Goal: Transaction & Acquisition: Purchase product/service

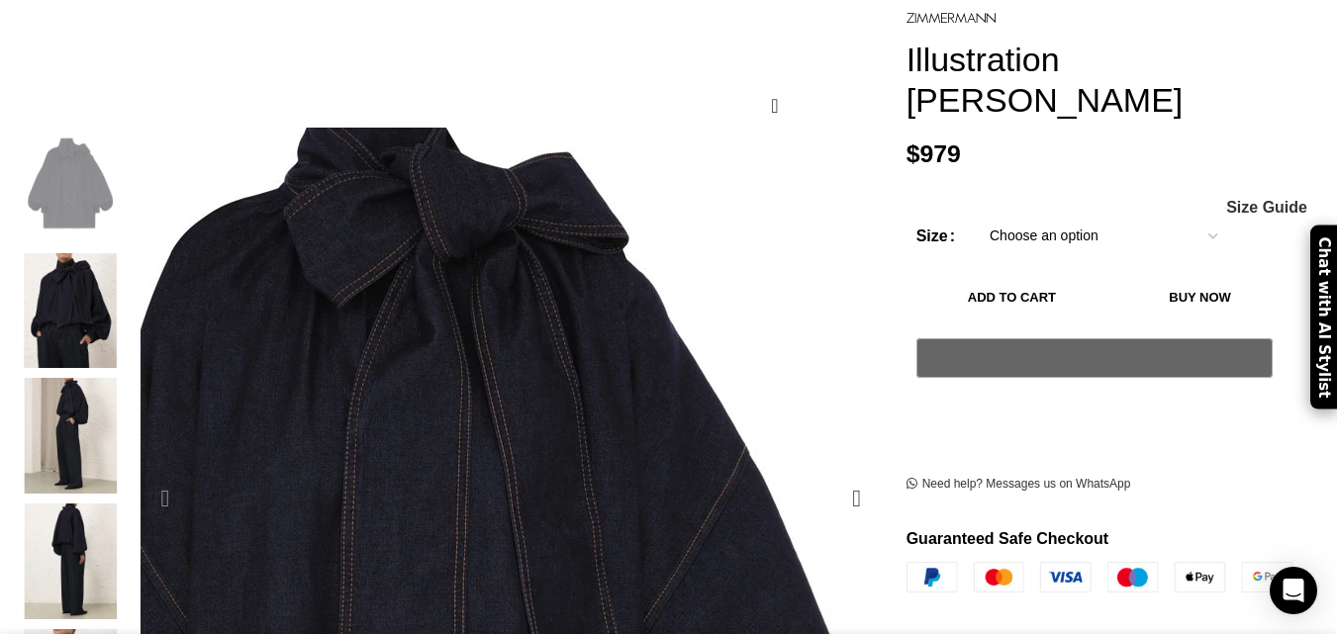
click at [640, 287] on img "1 / 6" at bounding box center [414, 594] width 990 height 1287
click at [628, 292] on img "1 / 6" at bounding box center [414, 594] width 990 height 1287
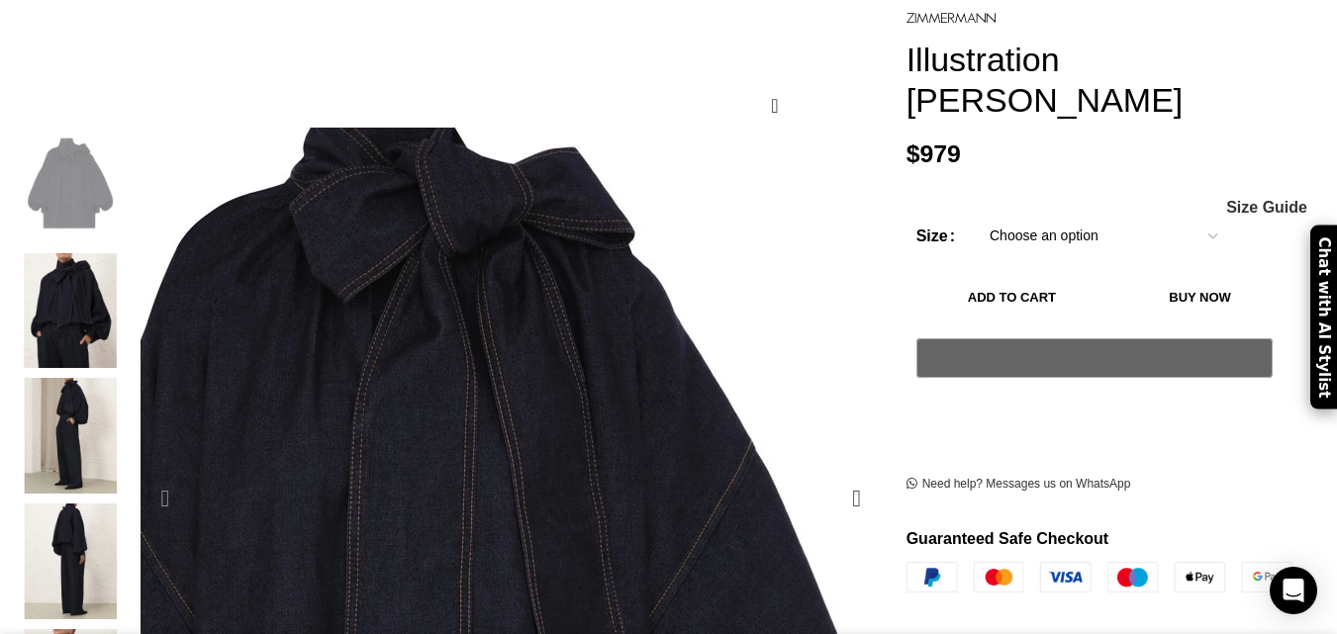
click at [628, 292] on img "1 / 6" at bounding box center [420, 589] width 990 height 1287
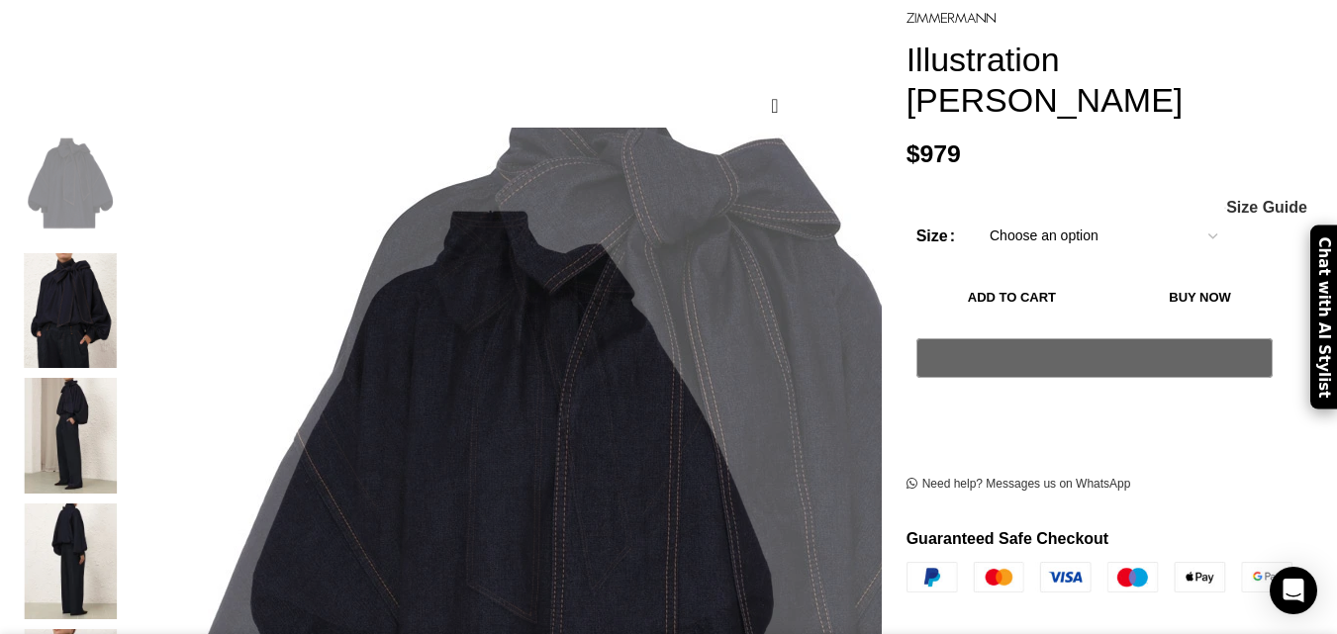
click at [131, 295] on img "2 / 6" at bounding box center [70, 311] width 121 height 116
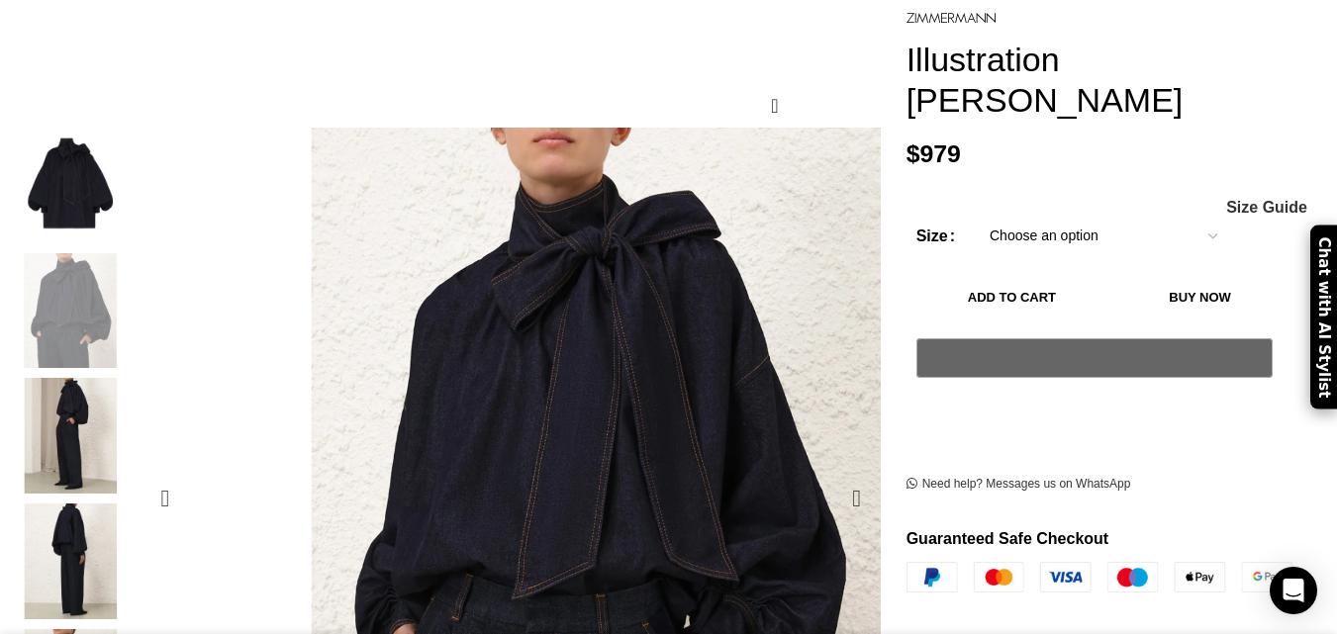
click at [338, 314] on figure "2 / 6" at bounding box center [596, 498] width 741 height 741
click at [131, 394] on img "3 / 6" at bounding box center [70, 436] width 121 height 116
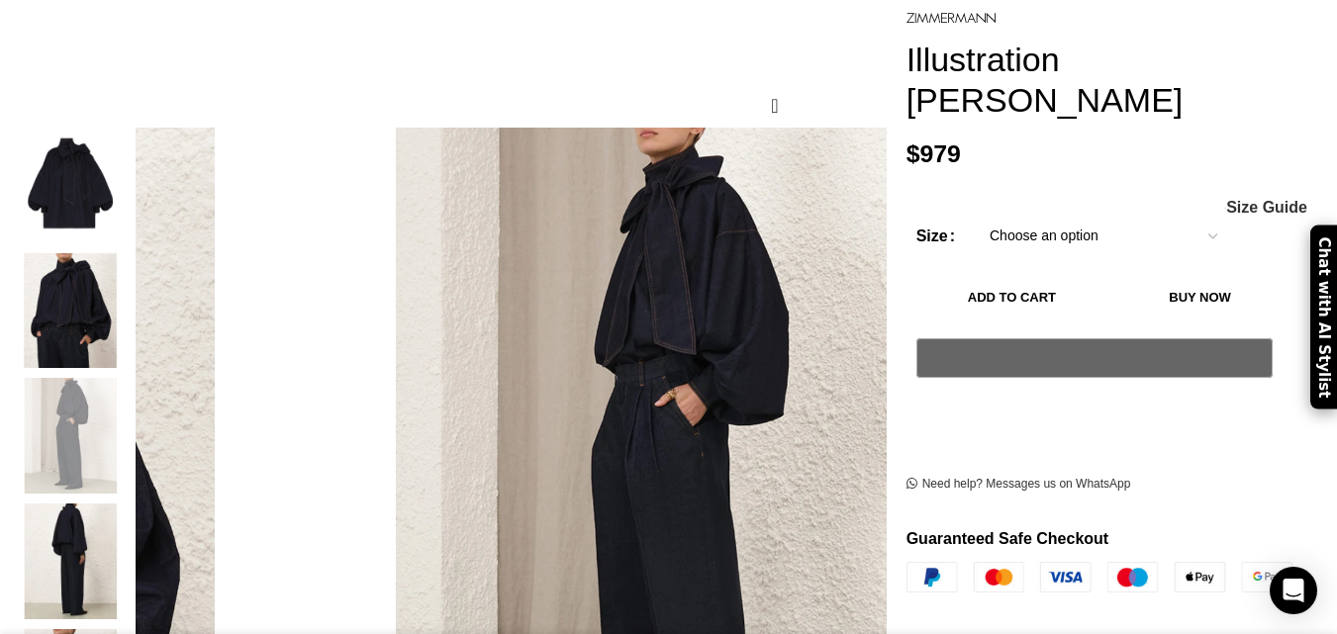
click at [131, 394] on img "3 / 6" at bounding box center [70, 436] width 121 height 116
click at [543, 279] on img "3 / 6" at bounding box center [657, 611] width 990 height 1287
click at [131, 523] on img "4 / 6" at bounding box center [70, 562] width 121 height 116
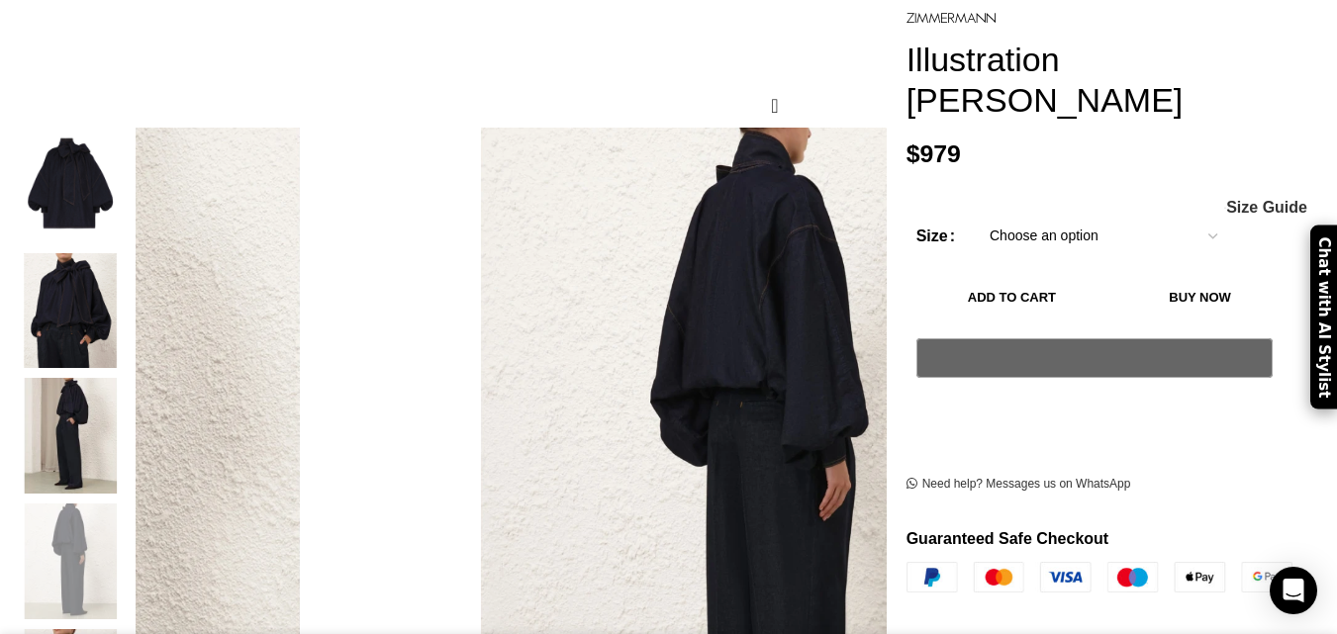
click at [131, 523] on img "4 / 6" at bounding box center [70, 562] width 121 height 116
drag, startPoint x: 453, startPoint y: 340, endPoint x: 385, endPoint y: 365, distance: 73.0
click at [484, 374] on img "4 / 6" at bounding box center [798, 518] width 990 height 1287
click at [862, 444] on div "4 / 6" at bounding box center [765, 498] width 751 height 741
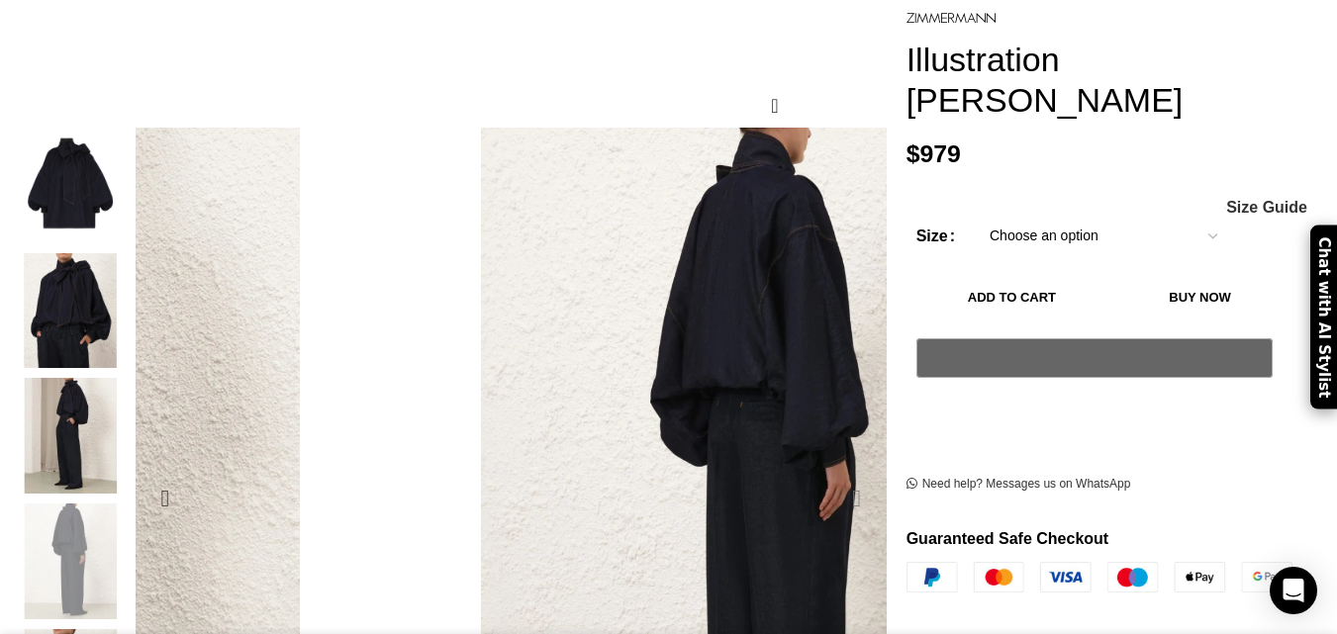
click at [838, 474] on div "Next slide" at bounding box center [856, 498] width 49 height 49
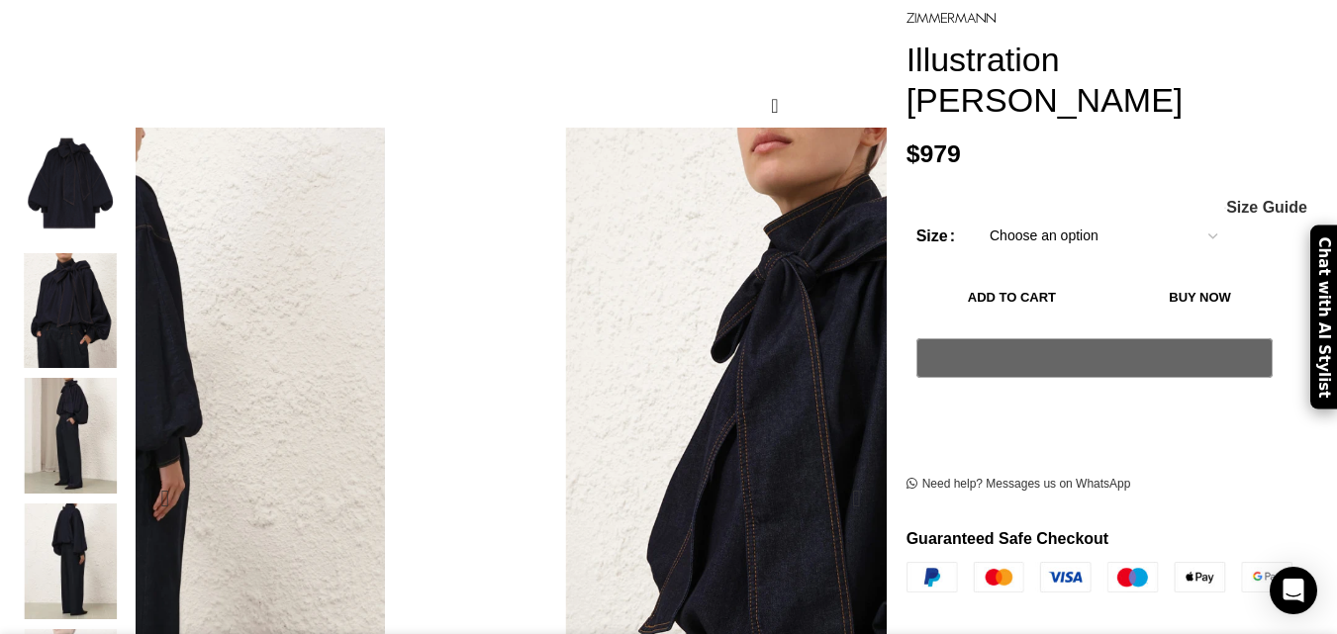
drag, startPoint x: 746, startPoint y: 413, endPoint x: 656, endPoint y: 393, distance: 92.2
click at [832, 474] on div "Next slide" at bounding box center [856, 498] width 49 height 49
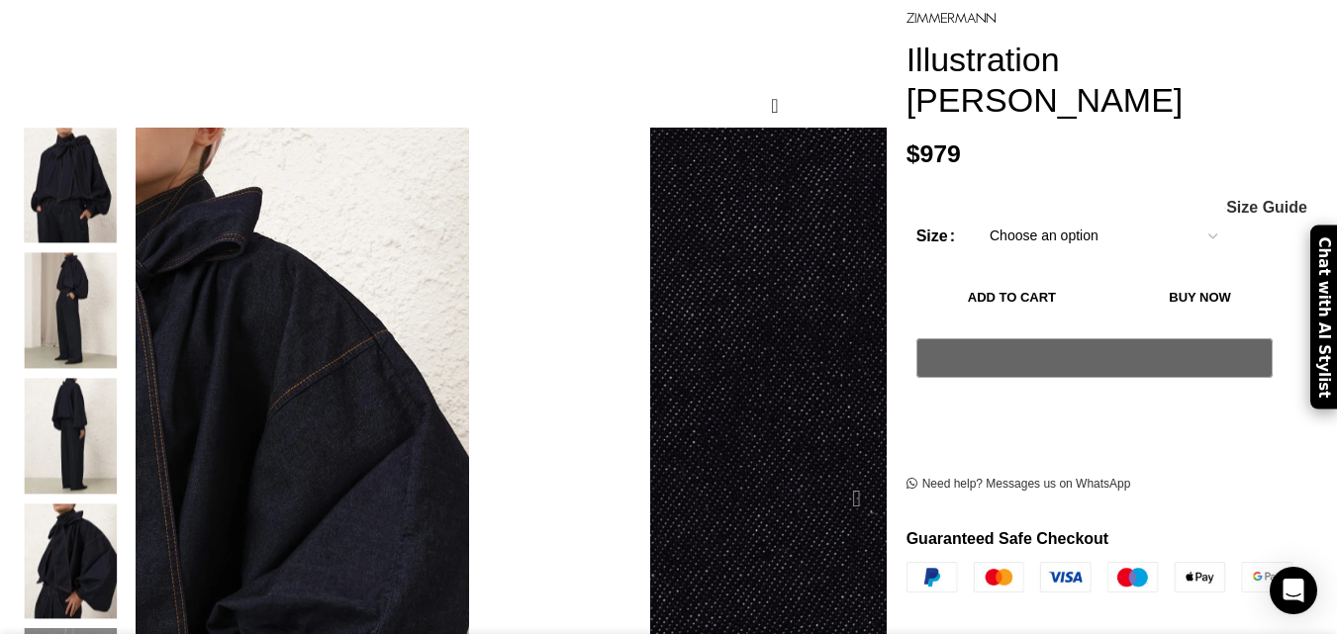
drag, startPoint x: 739, startPoint y: 417, endPoint x: 728, endPoint y: 415, distance: 12.0
drag, startPoint x: 728, startPoint y: 415, endPoint x: 631, endPoint y: 372, distance: 105.9
click at [832, 474] on div "Next slide" at bounding box center [856, 498] width 49 height 49
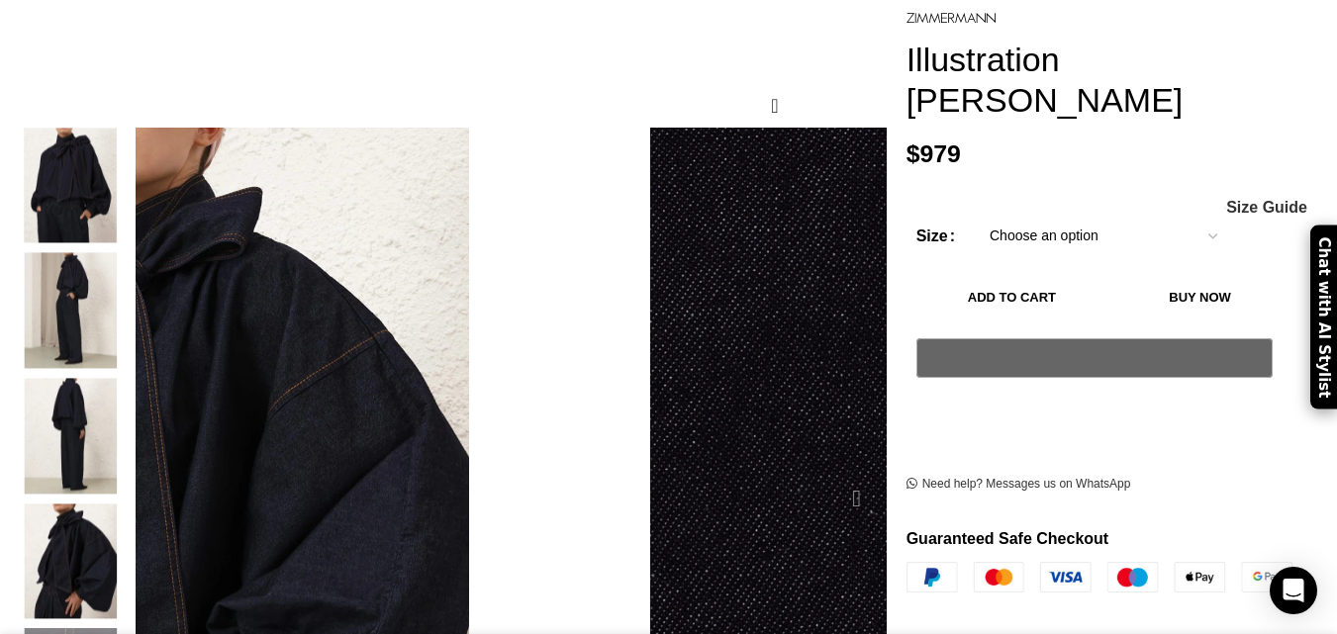
click at [836, 474] on div "Next slide" at bounding box center [856, 498] width 49 height 49
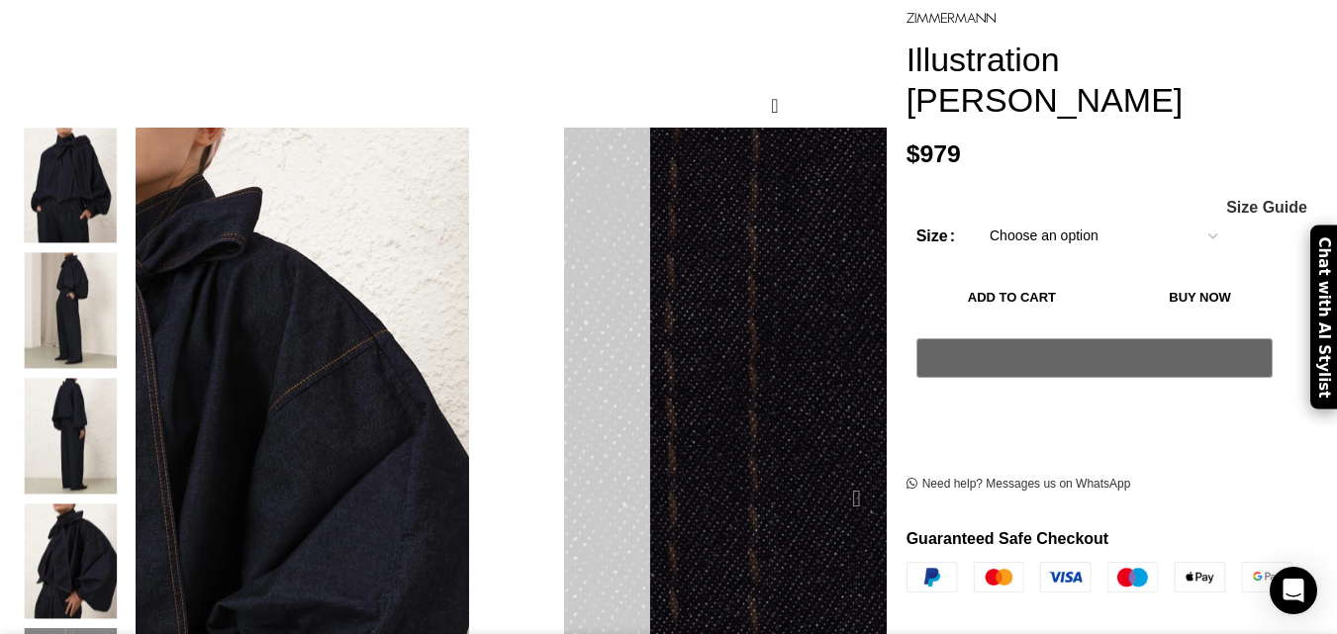
click at [838, 474] on div "Next slide" at bounding box center [856, 498] width 49 height 49
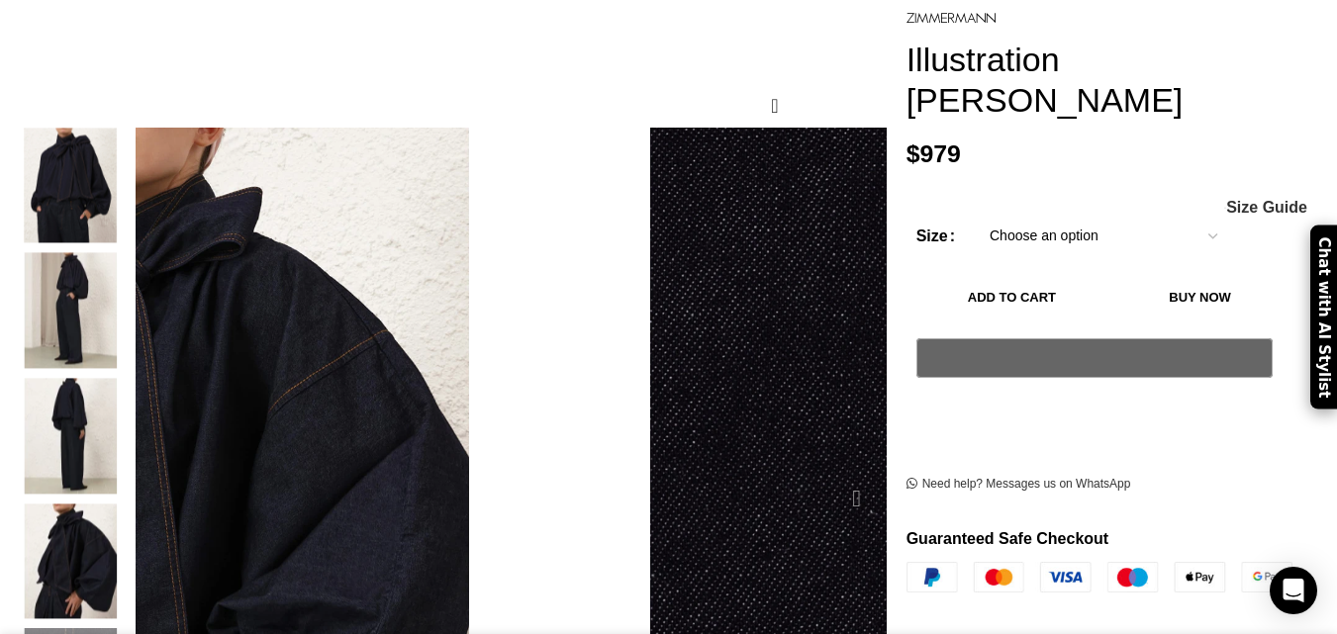
click at [837, 474] on div "Next slide" at bounding box center [856, 498] width 49 height 49
click at [924, 58] on h1 "Illustration [PERSON_NAME]" at bounding box center [1115, 80] width 416 height 81
click at [921, 40] on h1 "Illustration [PERSON_NAME]" at bounding box center [1115, 80] width 416 height 81
drag, startPoint x: 921, startPoint y: 37, endPoint x: 954, endPoint y: 61, distance: 41.8
click at [954, 61] on h1 "Illustration [PERSON_NAME]" at bounding box center [1115, 80] width 416 height 81
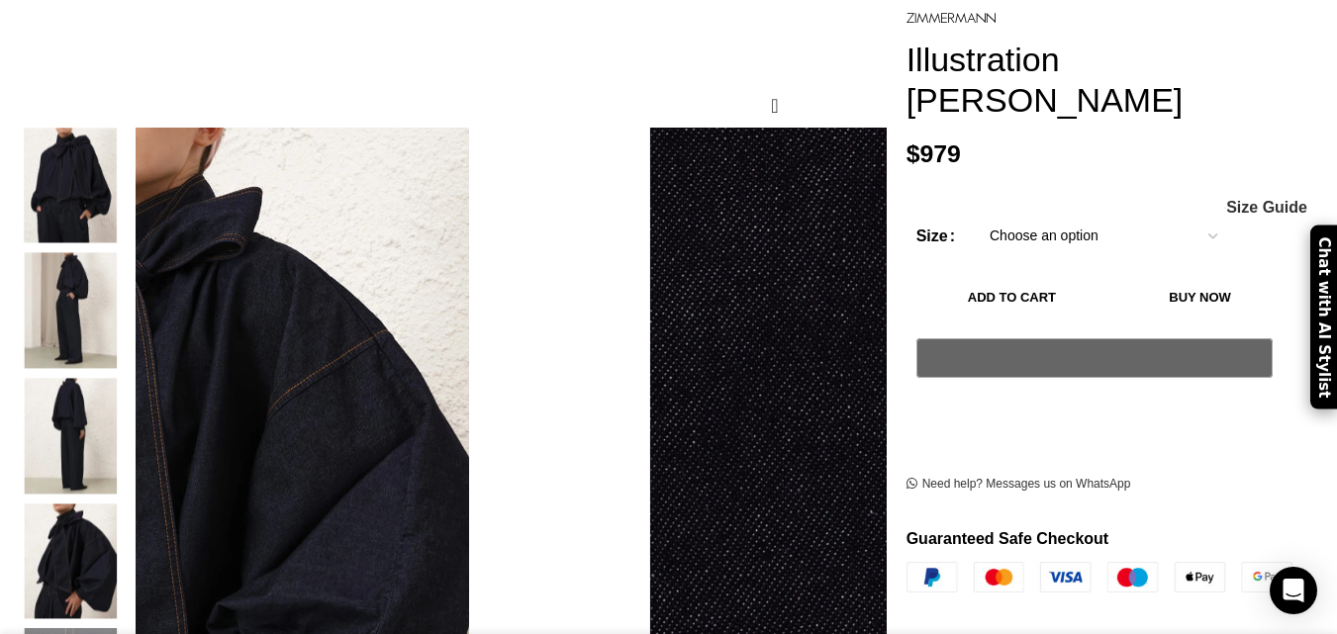
copy h1 "Illustration [PERSON_NAME]"
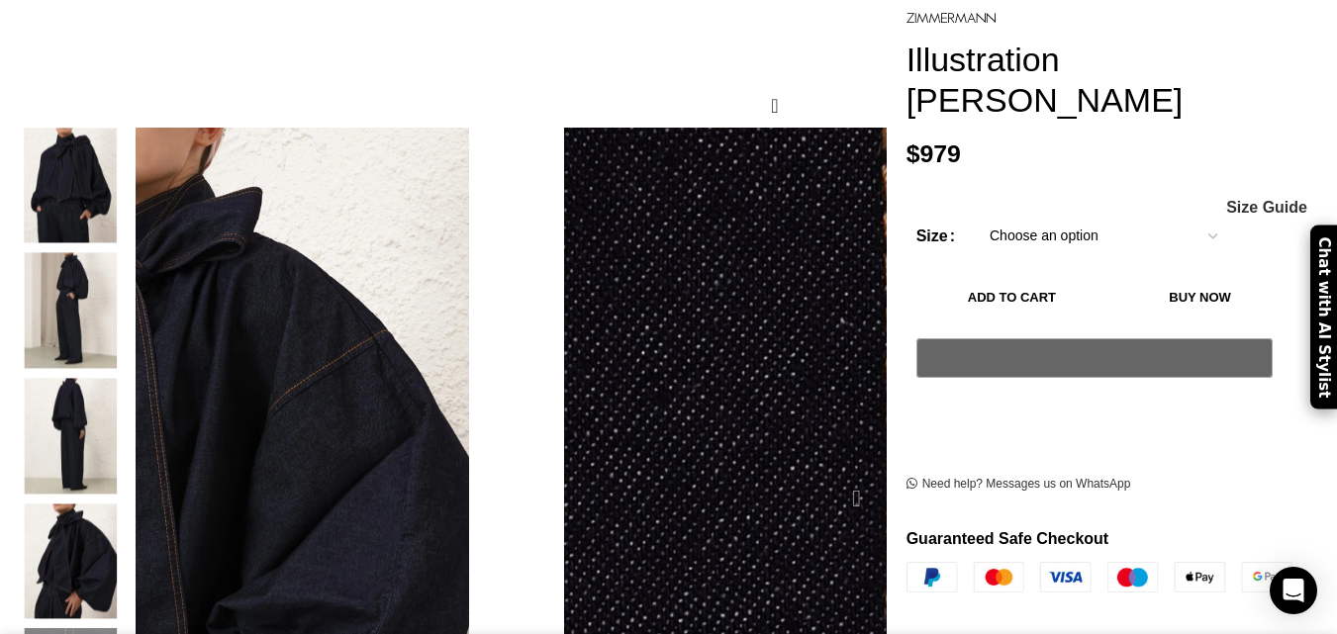
copy h1 "Illustration [PERSON_NAME]"
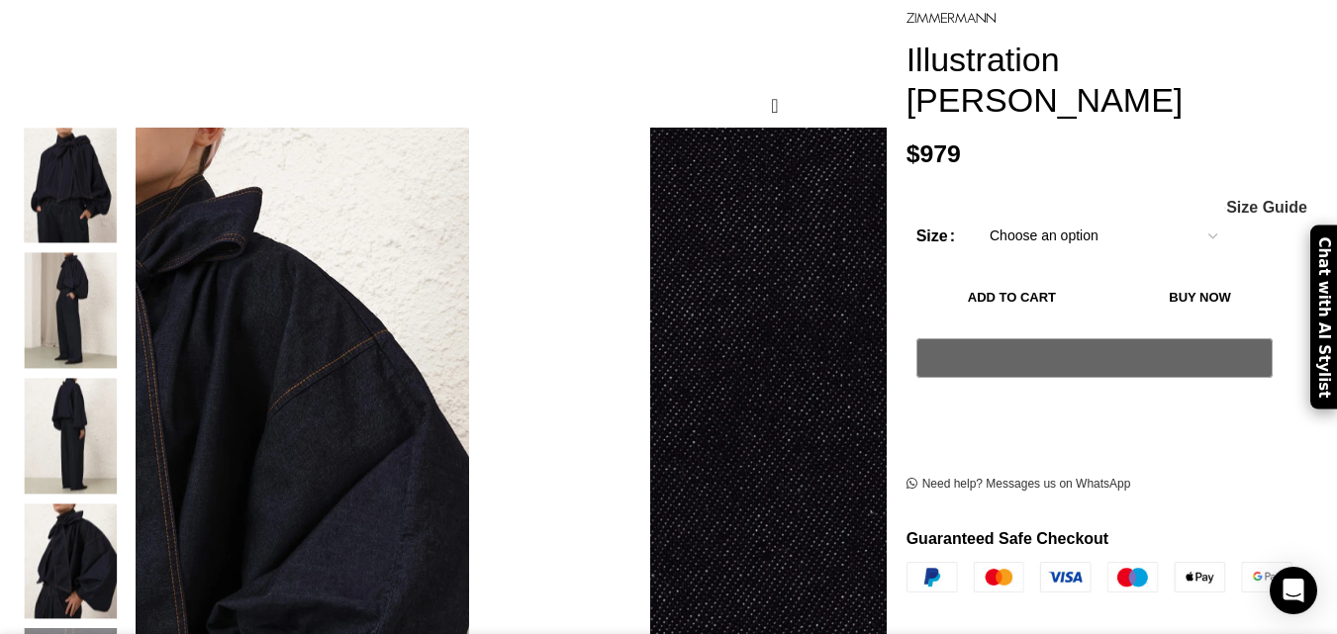
click at [1056, 216] on select "Choose an option 6 UK 8 UK 10 [GEOGRAPHIC_DATA] 12 [GEOGRAPHIC_DATA] 14 [GEOGRA…" at bounding box center [1103, 237] width 257 height 42
click at [1052, 140] on p "$ 979" at bounding box center [1115, 155] width 416 height 30
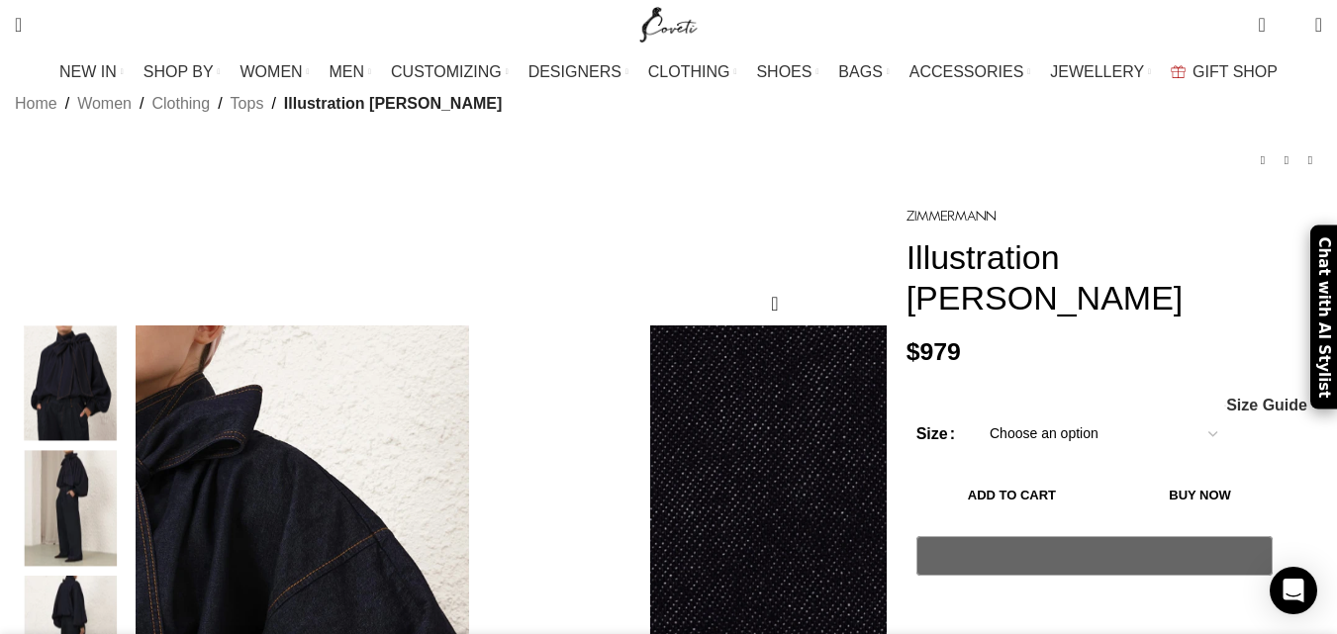
scroll to position [40, 0]
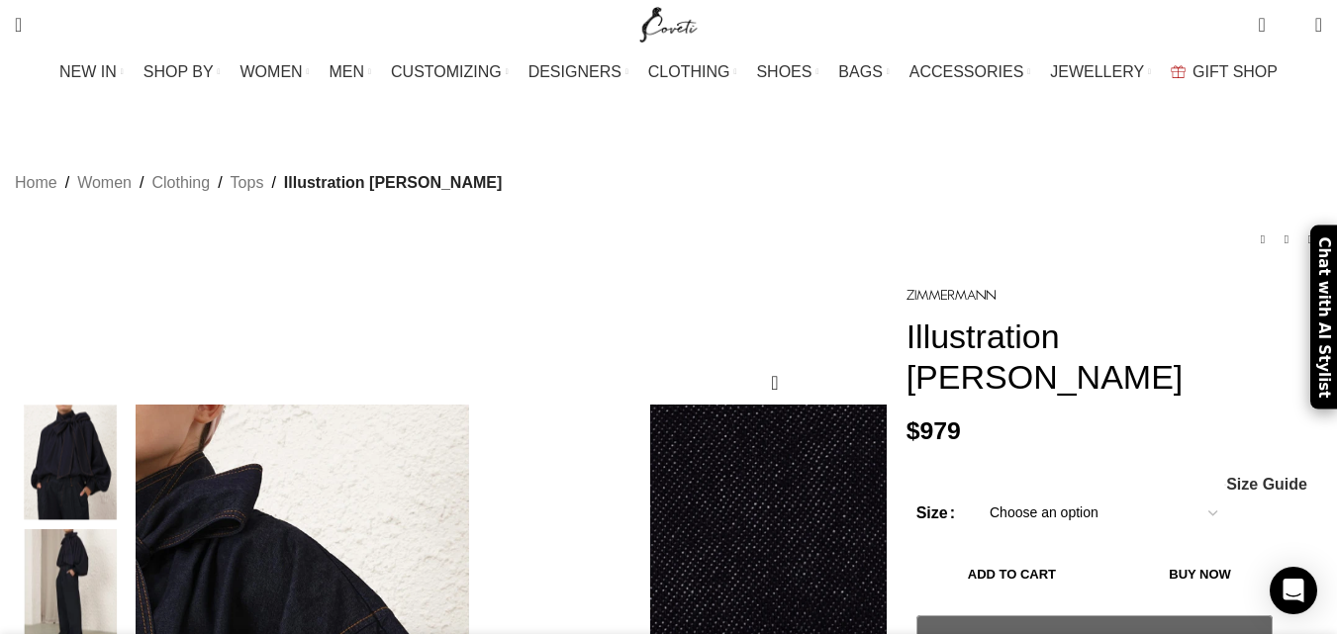
scroll to position [0, 2709]
